Goal: Navigation & Orientation: Find specific page/section

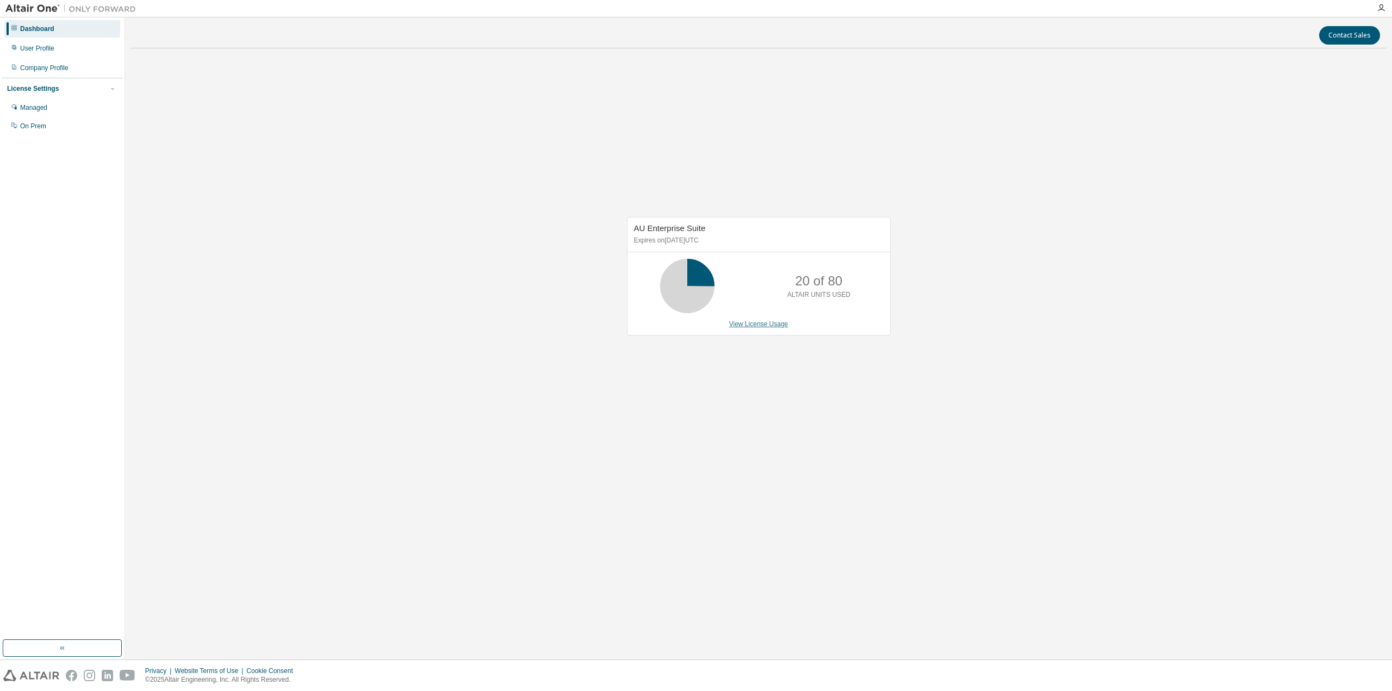
click at [769, 327] on link "View License Usage" at bounding box center [758, 324] width 59 height 8
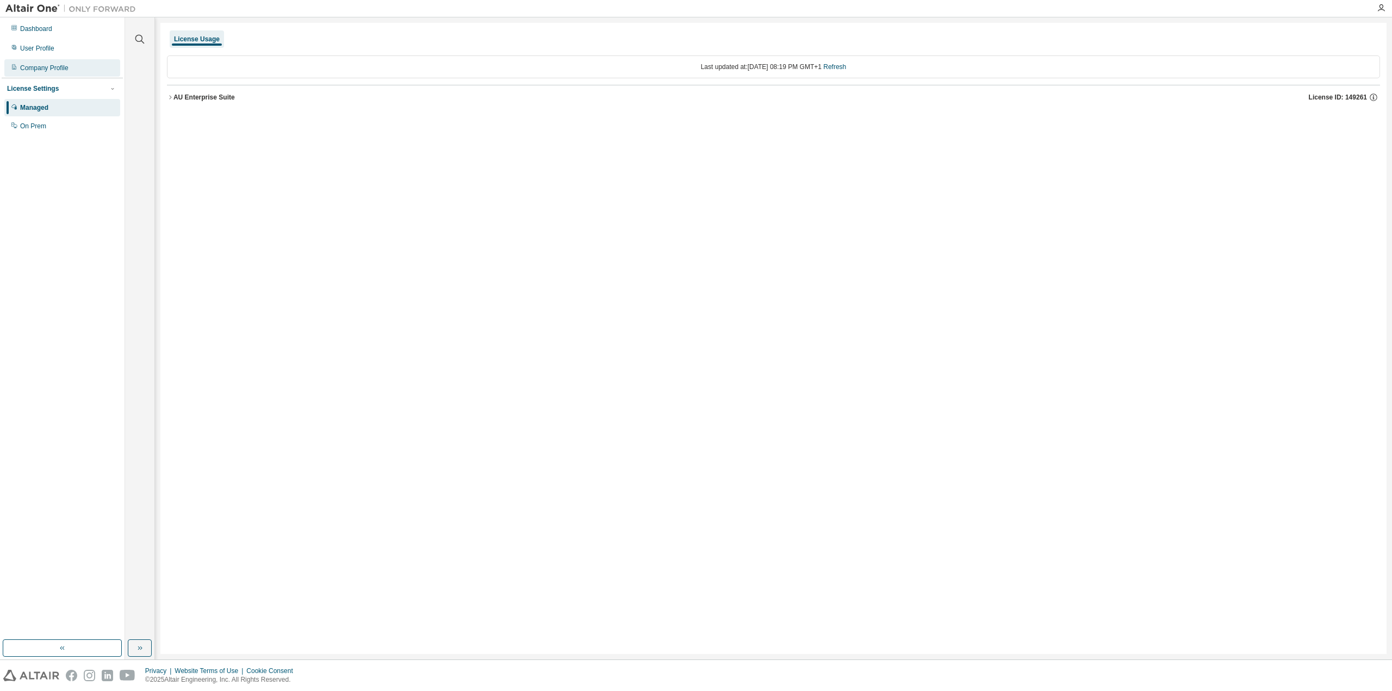
click at [42, 63] on div "Company Profile" at bounding box center [62, 67] width 116 height 17
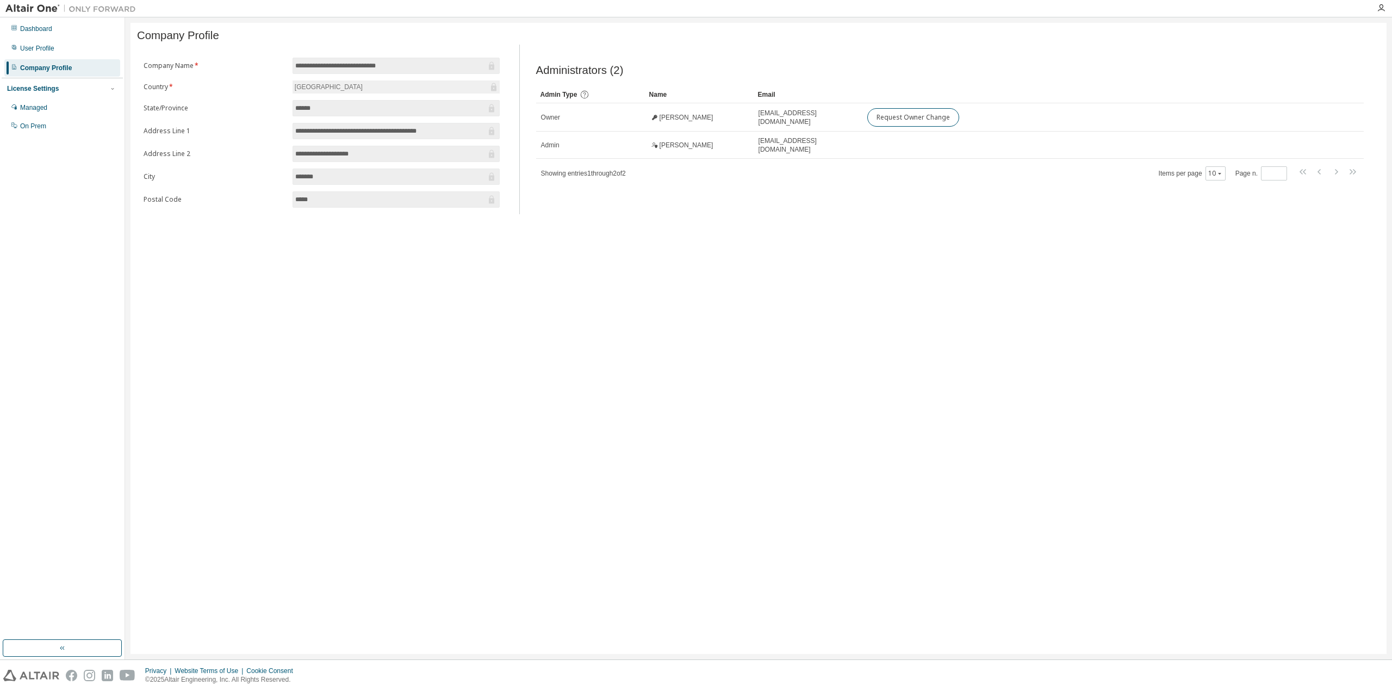
click at [346, 114] on input "******" at bounding box center [390, 108] width 191 height 11
click at [47, 52] on div "User Profile" at bounding box center [37, 48] width 34 height 9
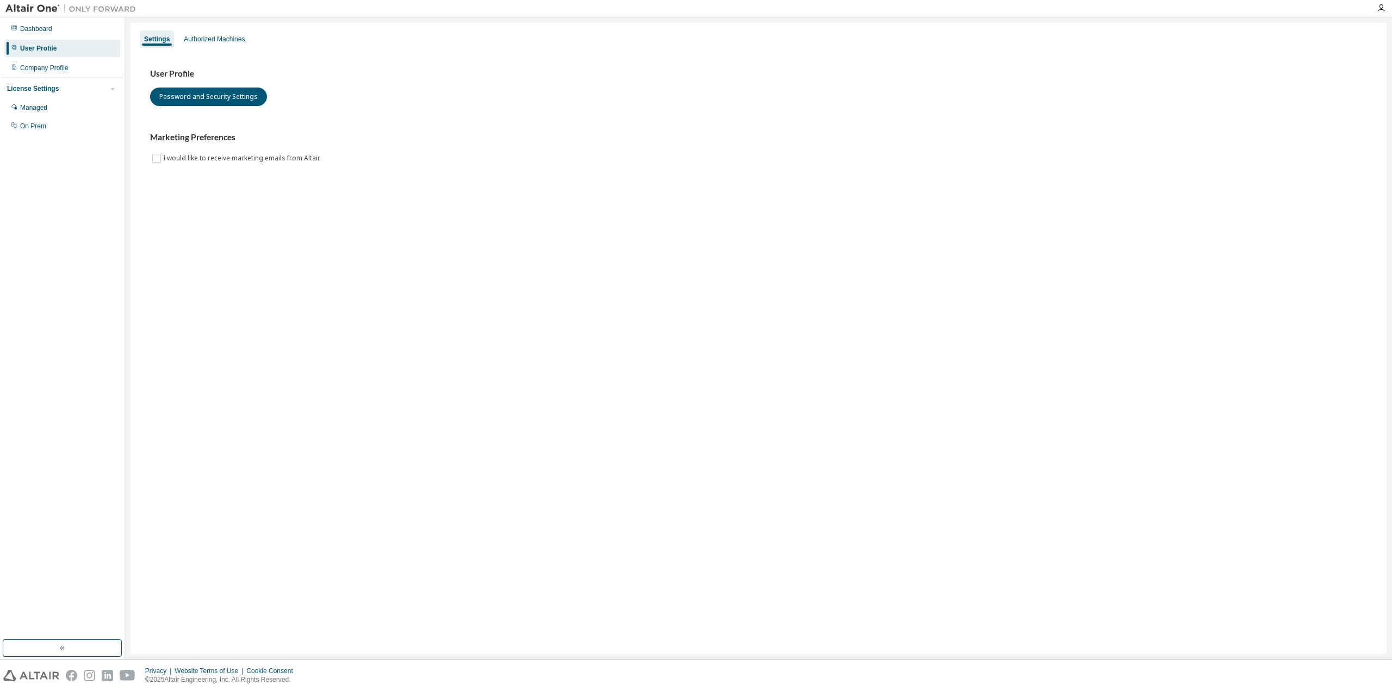
click at [50, 39] on div "Dashboard User Profile Company Profile License Settings Managed On Prem" at bounding box center [62, 77] width 121 height 117
click at [50, 35] on div "Dashboard" at bounding box center [62, 28] width 116 height 17
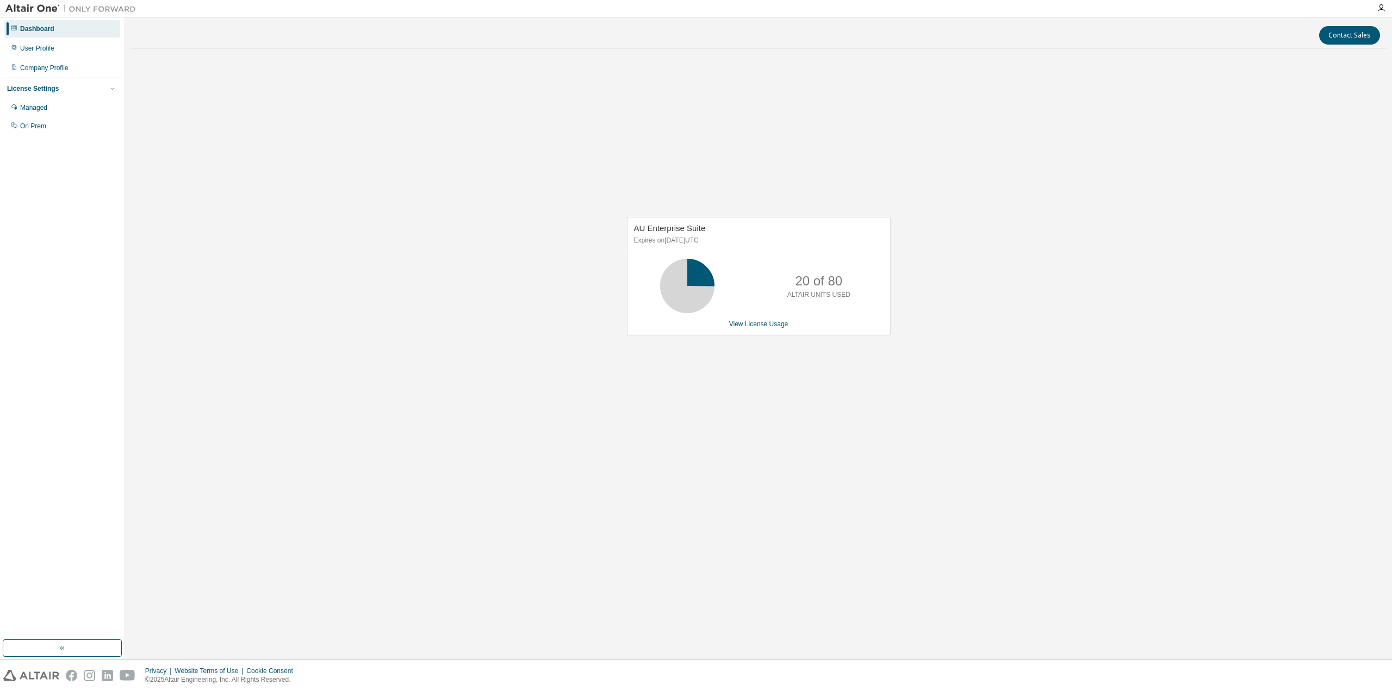
click at [42, 138] on div "Dashboard User Profile Company Profile License Settings Managed On Prem" at bounding box center [62, 328] width 121 height 619
click at [44, 132] on div "On Prem" at bounding box center [62, 125] width 116 height 17
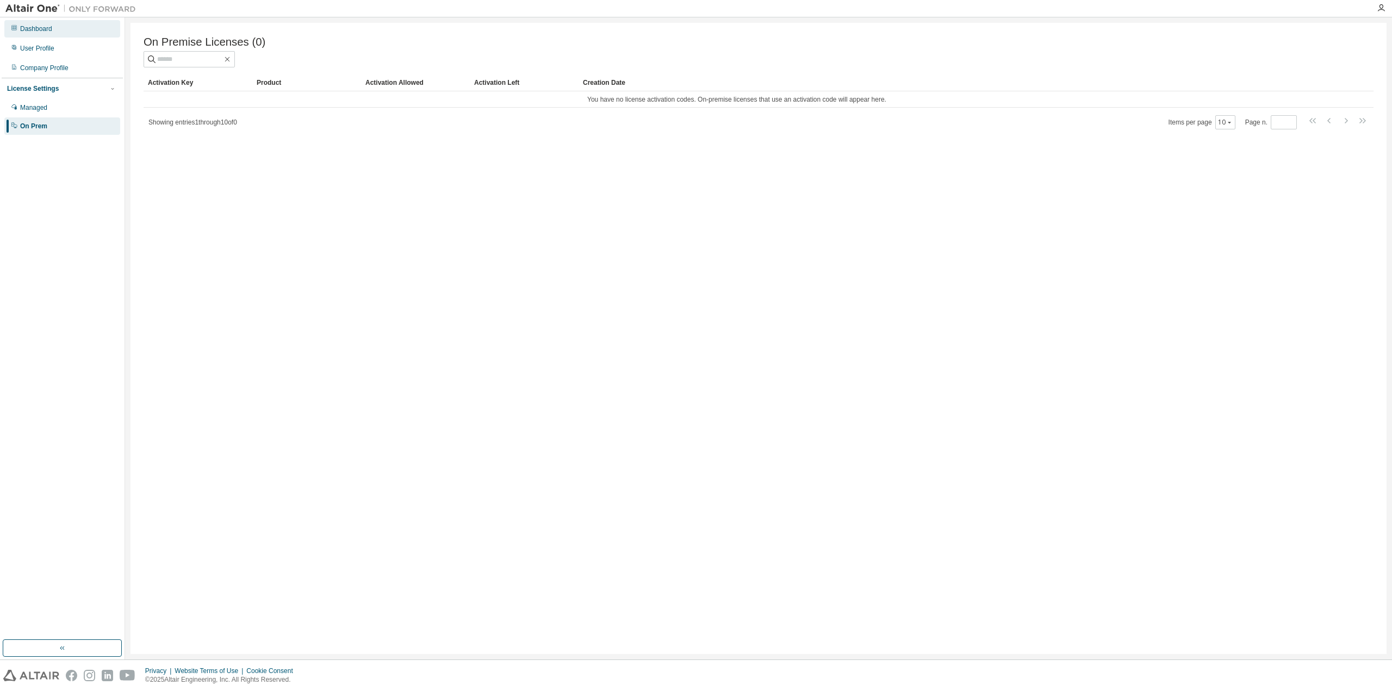
click at [49, 35] on div "Dashboard" at bounding box center [62, 28] width 116 height 17
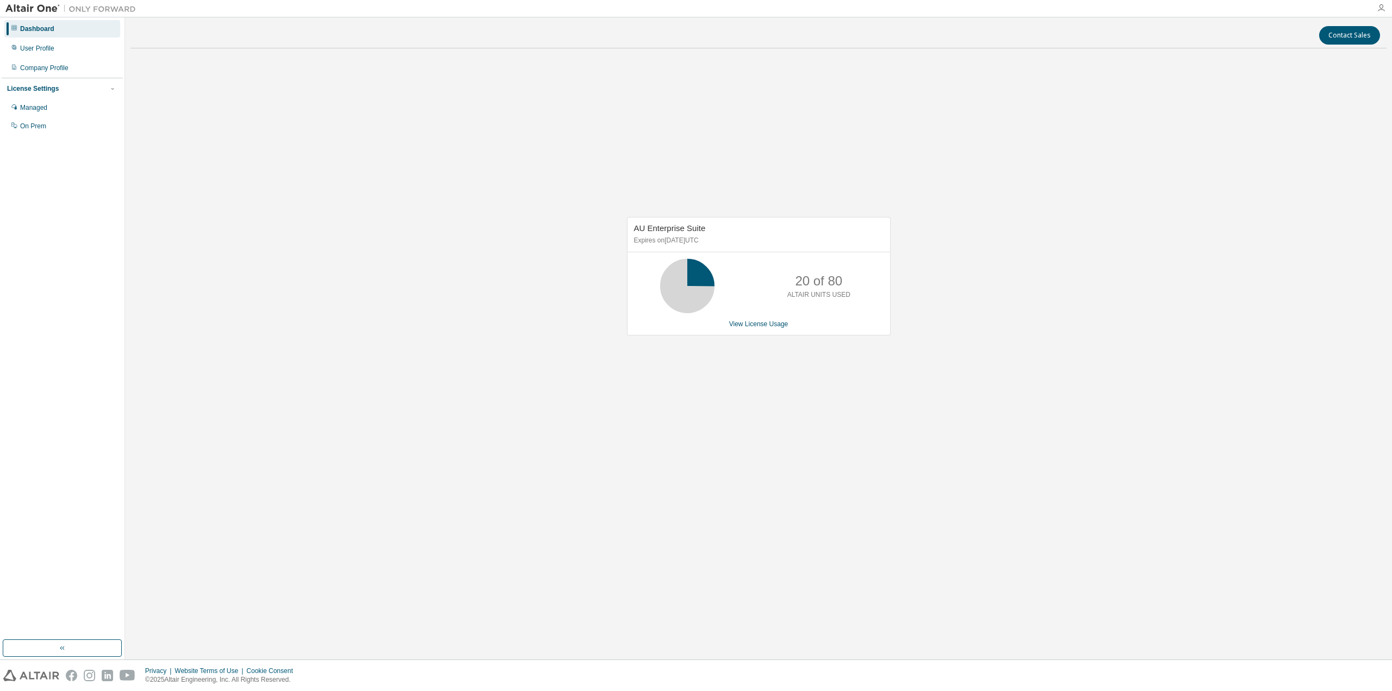
click at [1379, 7] on icon "button" at bounding box center [1381, 8] width 9 height 9
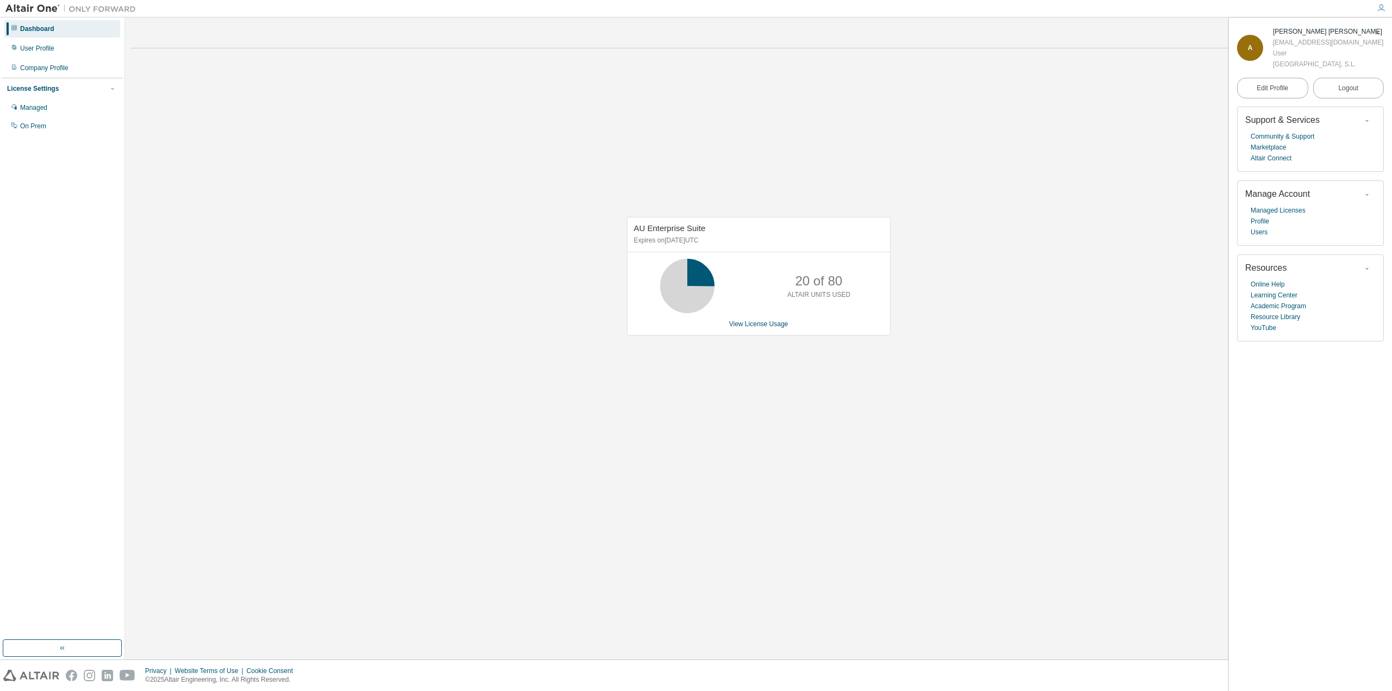
click at [1299, 48] on div "User" at bounding box center [1328, 53] width 110 height 11
click at [1299, 44] on div "[EMAIL_ADDRESS][DOMAIN_NAME]" at bounding box center [1328, 42] width 110 height 11
copy div "[EMAIL_ADDRESS][DOMAIN_NAME]"
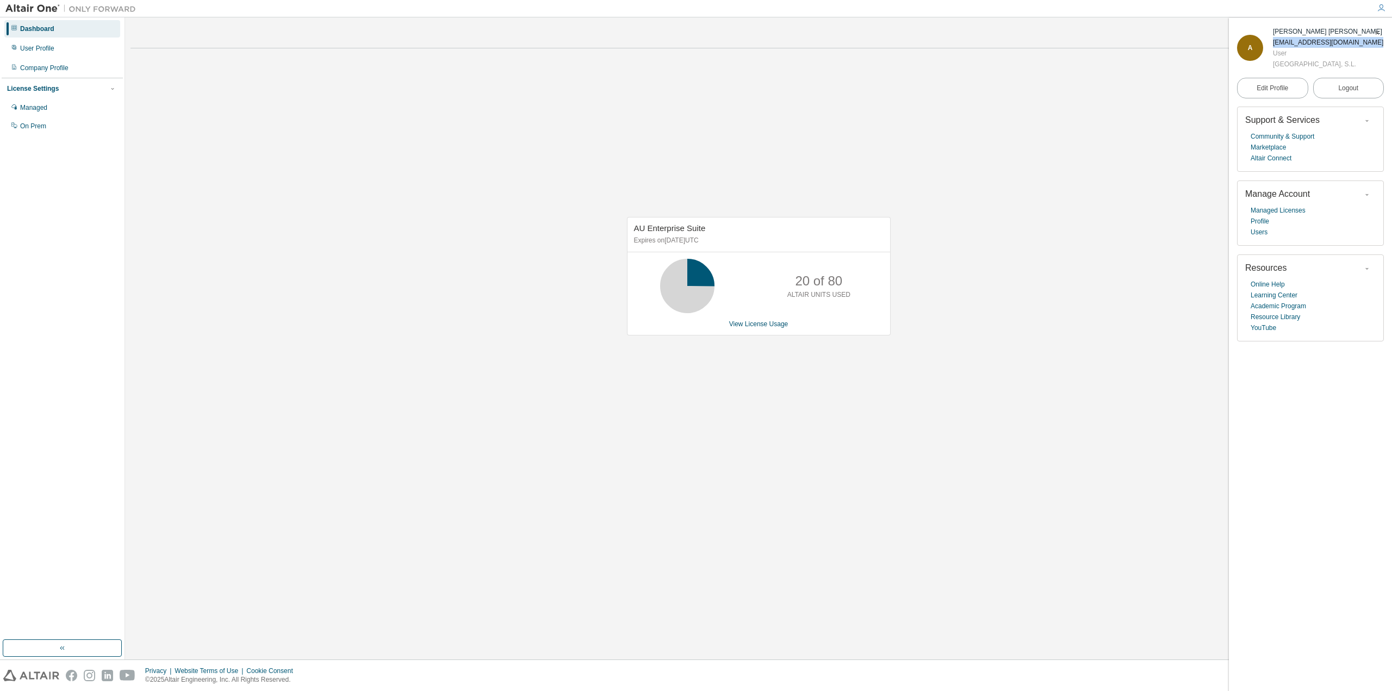
click at [43, 8] on img at bounding box center [73, 8] width 136 height 11
